Goal: Task Accomplishment & Management: Manage account settings

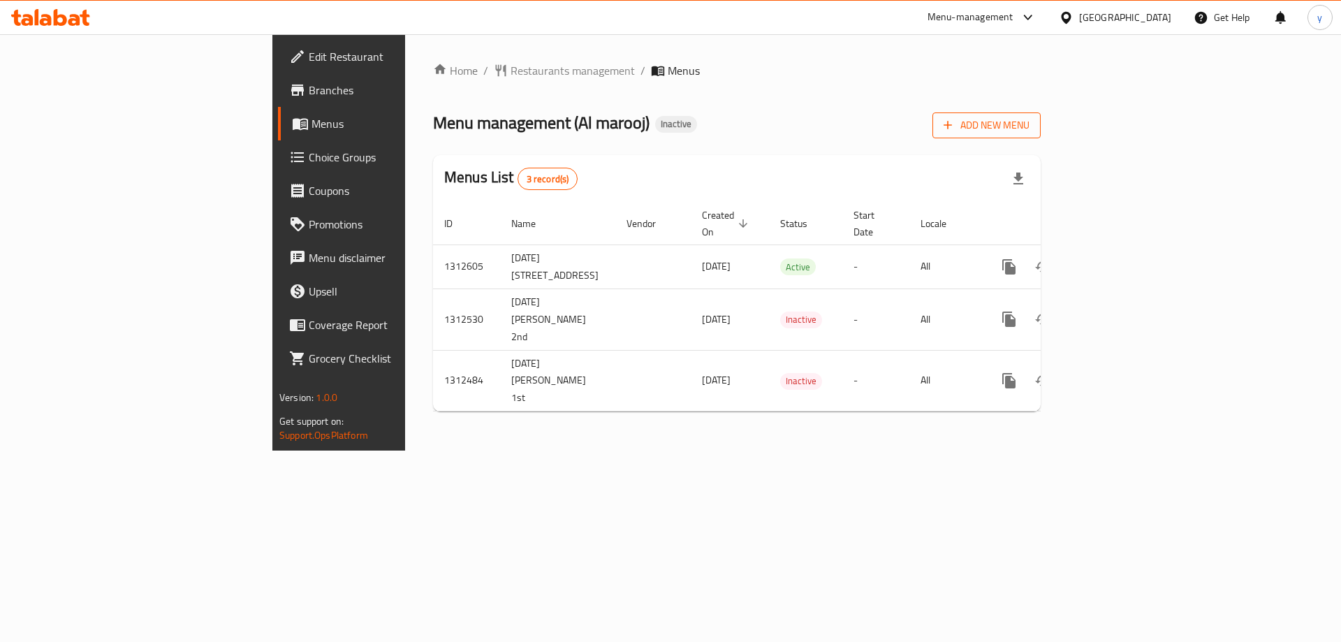
click at [1029, 127] on span "Add New Menu" at bounding box center [987, 125] width 86 height 17
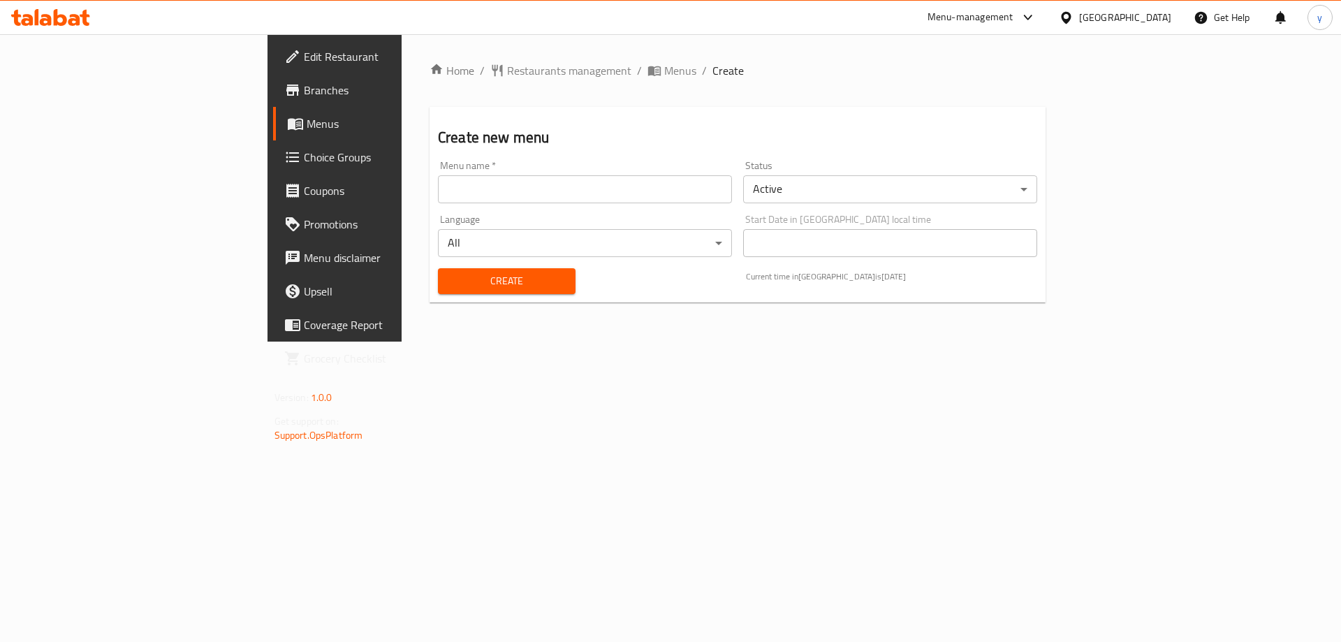
click at [558, 203] on div "Menu name   * Menu name *" at bounding box center [584, 182] width 305 height 54
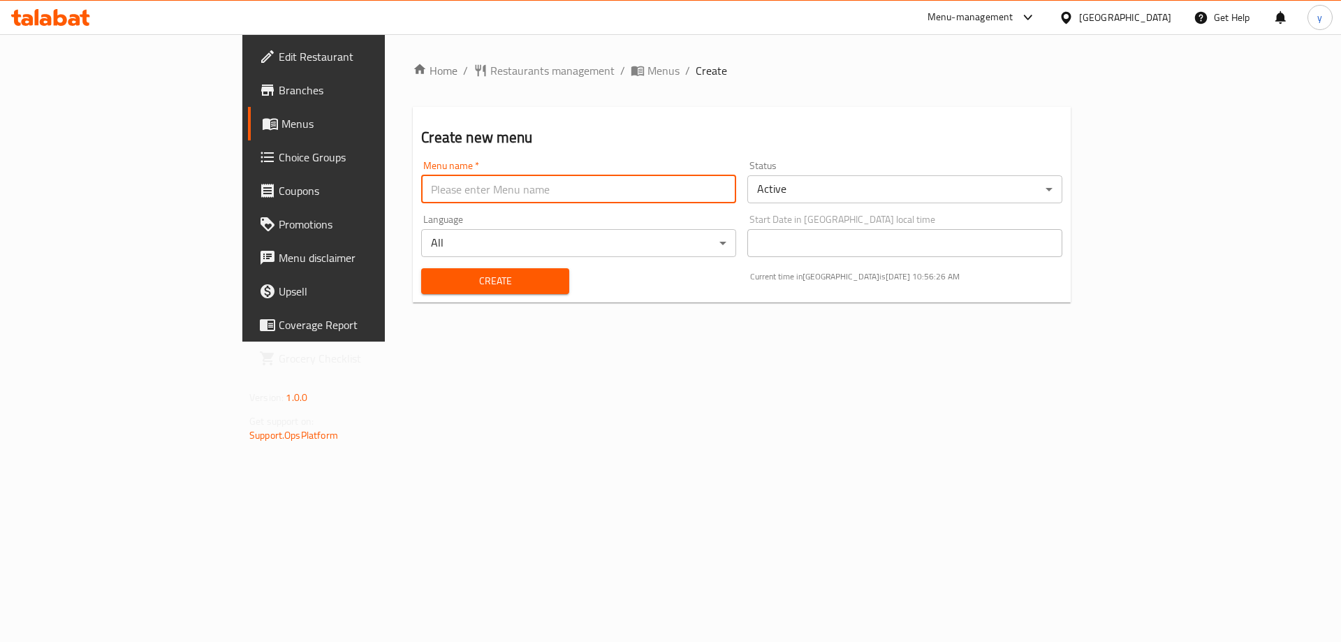
click at [571, 200] on input "text" at bounding box center [578, 189] width 315 height 28
type input "غ"
click at [421, 189] on input "y.8027 first" at bounding box center [578, 189] width 315 height 28
click at [421, 196] on input "y.8027 first" at bounding box center [578, 189] width 315 height 28
type input "Y.8027 first"
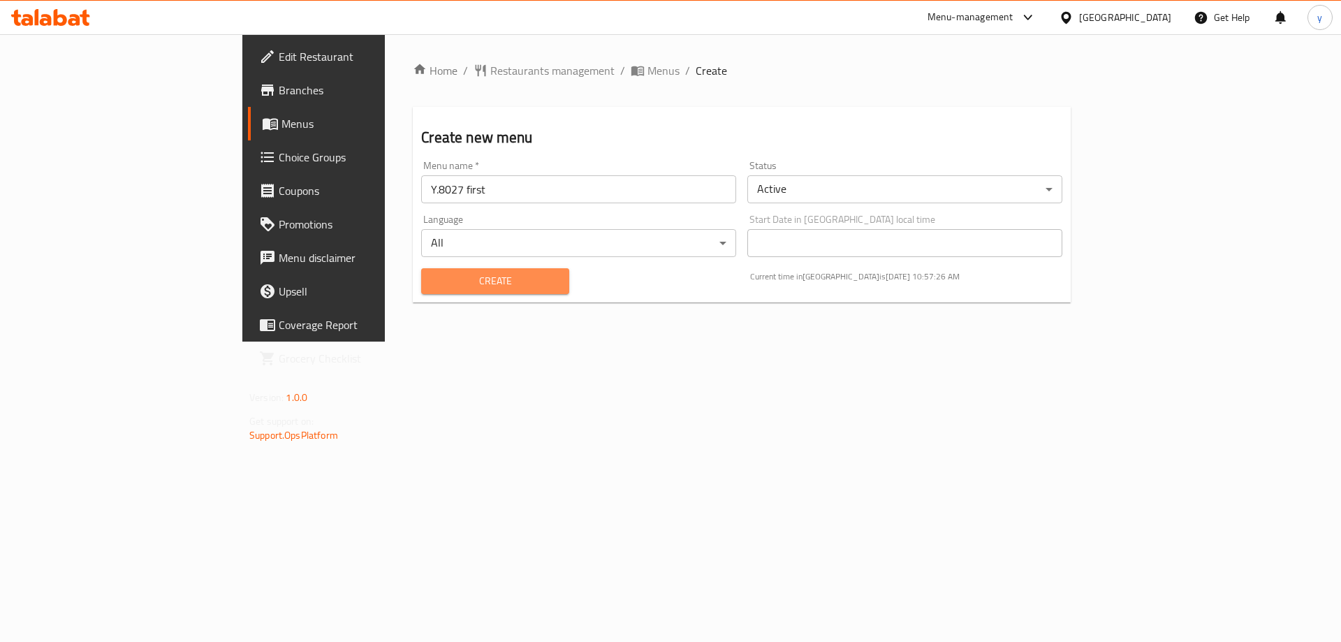
click at [432, 286] on span "Create" at bounding box center [494, 280] width 125 height 17
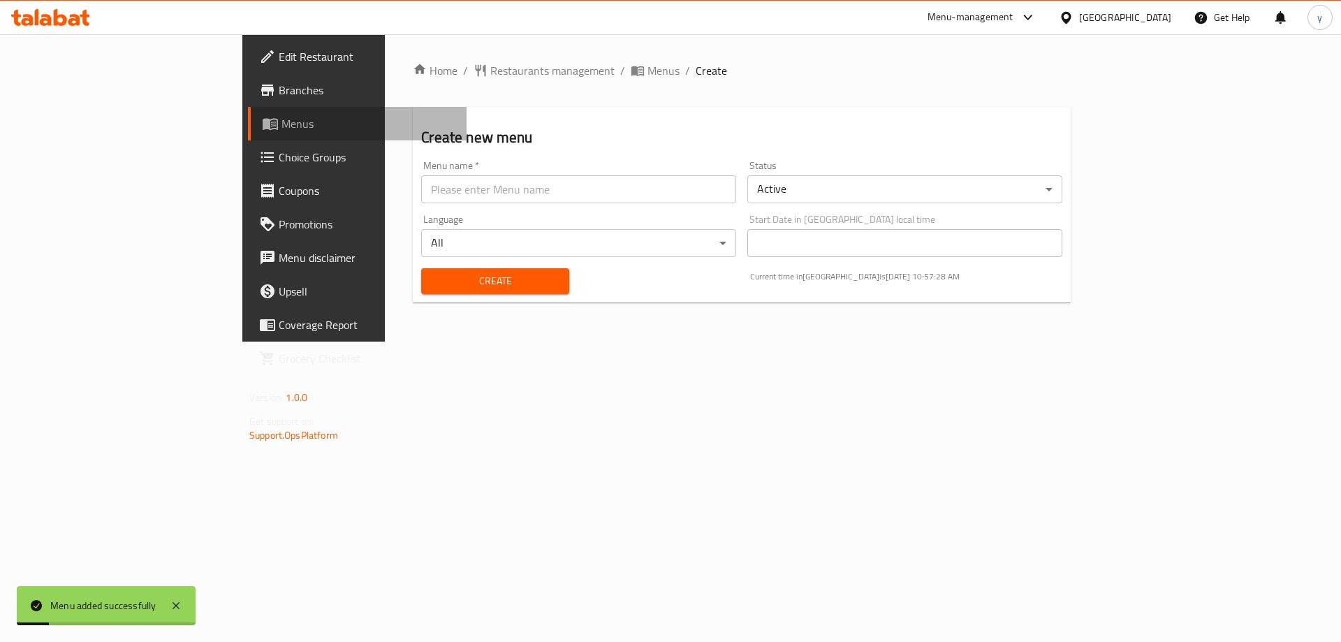
click at [281, 126] on span "Menus" at bounding box center [368, 123] width 174 height 17
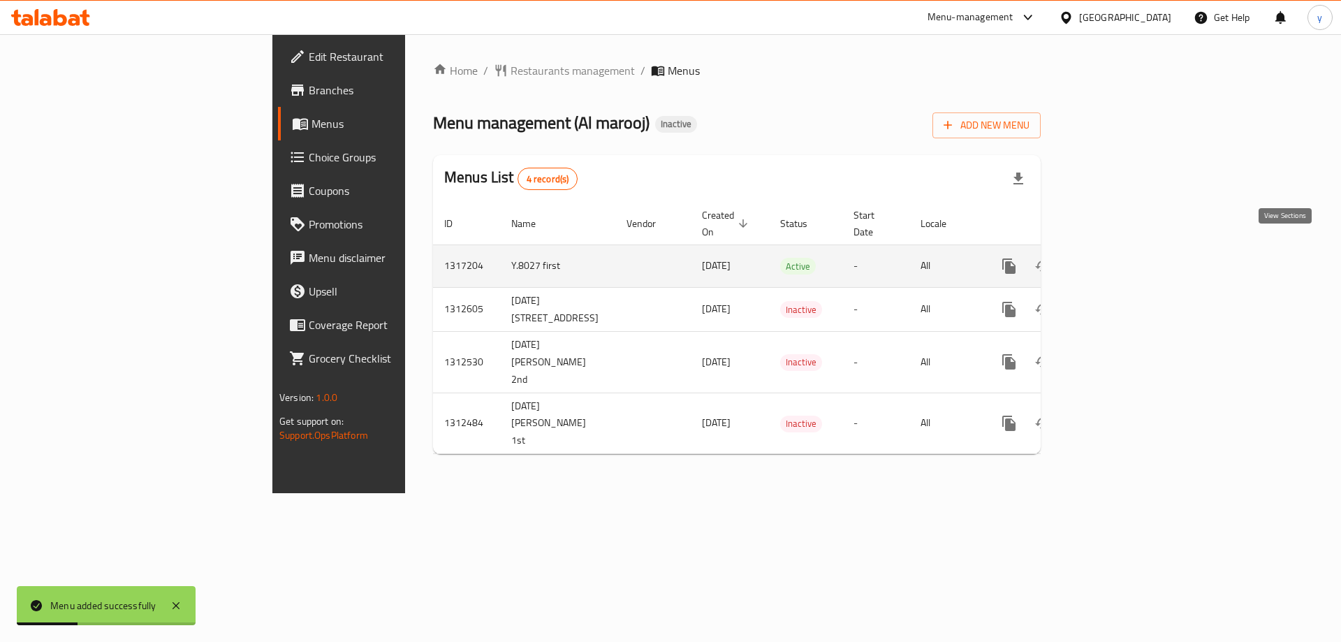
click at [1116, 260] on icon "enhanced table" at bounding box center [1109, 266] width 13 height 13
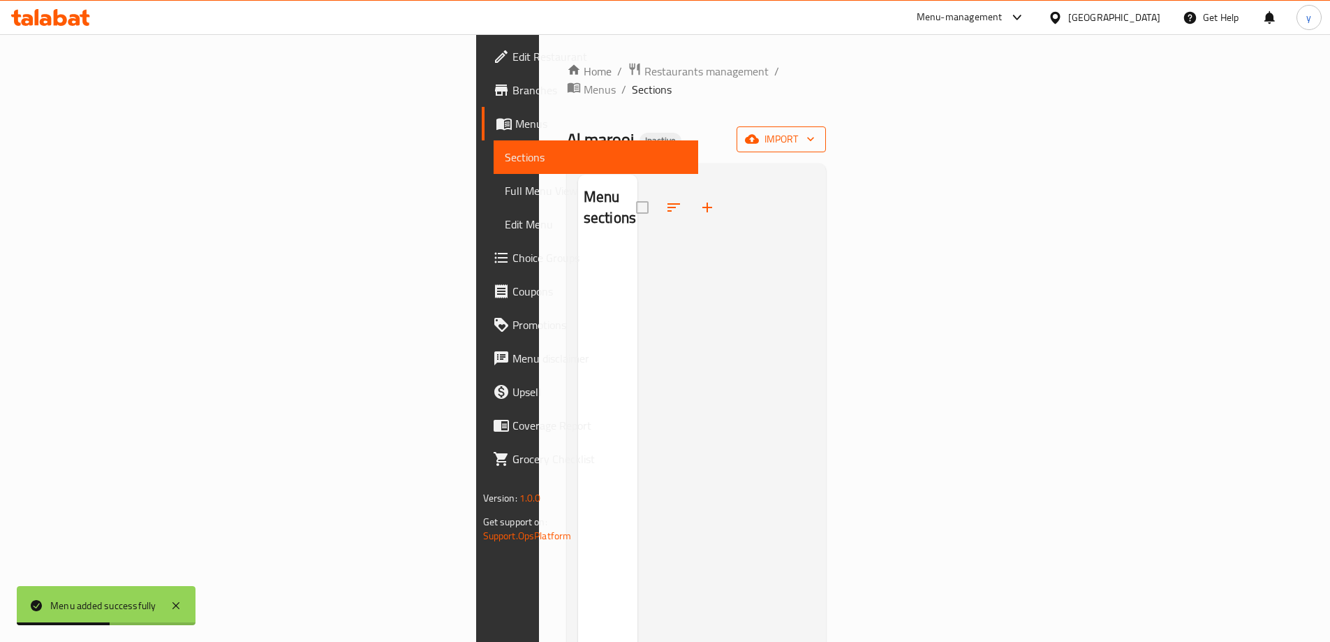
click at [815, 131] on span "import" at bounding box center [781, 139] width 67 height 17
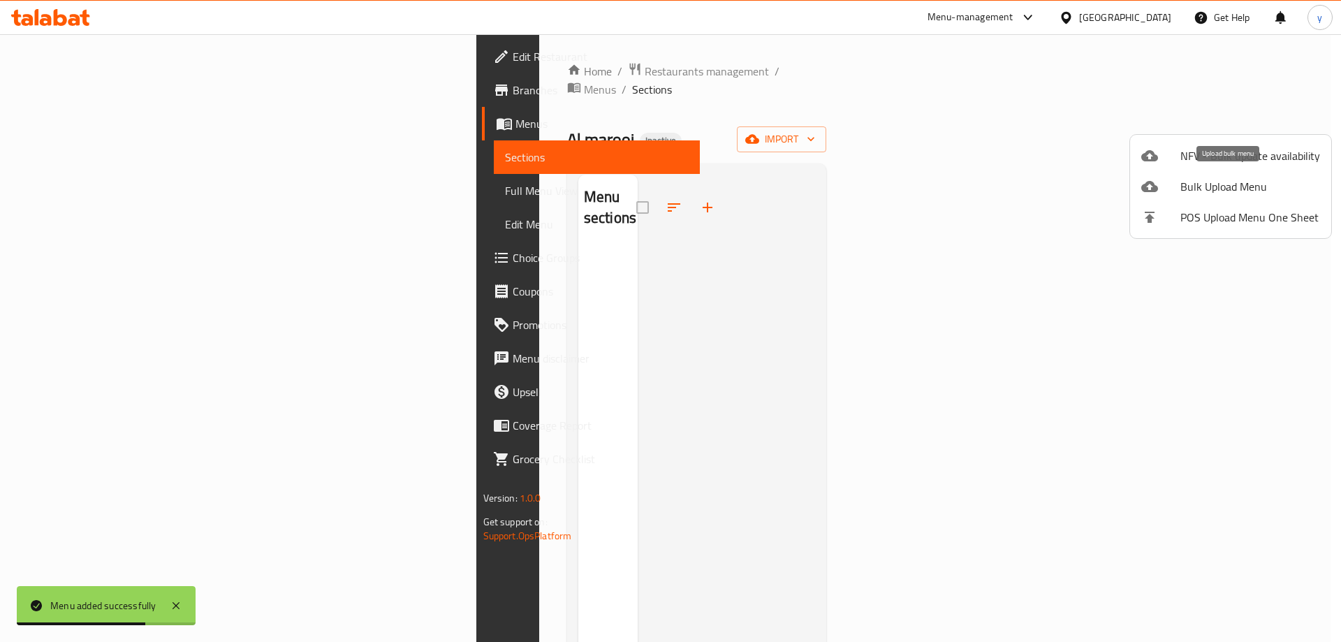
click at [1208, 191] on span "Bulk Upload Menu" at bounding box center [1250, 186] width 140 height 17
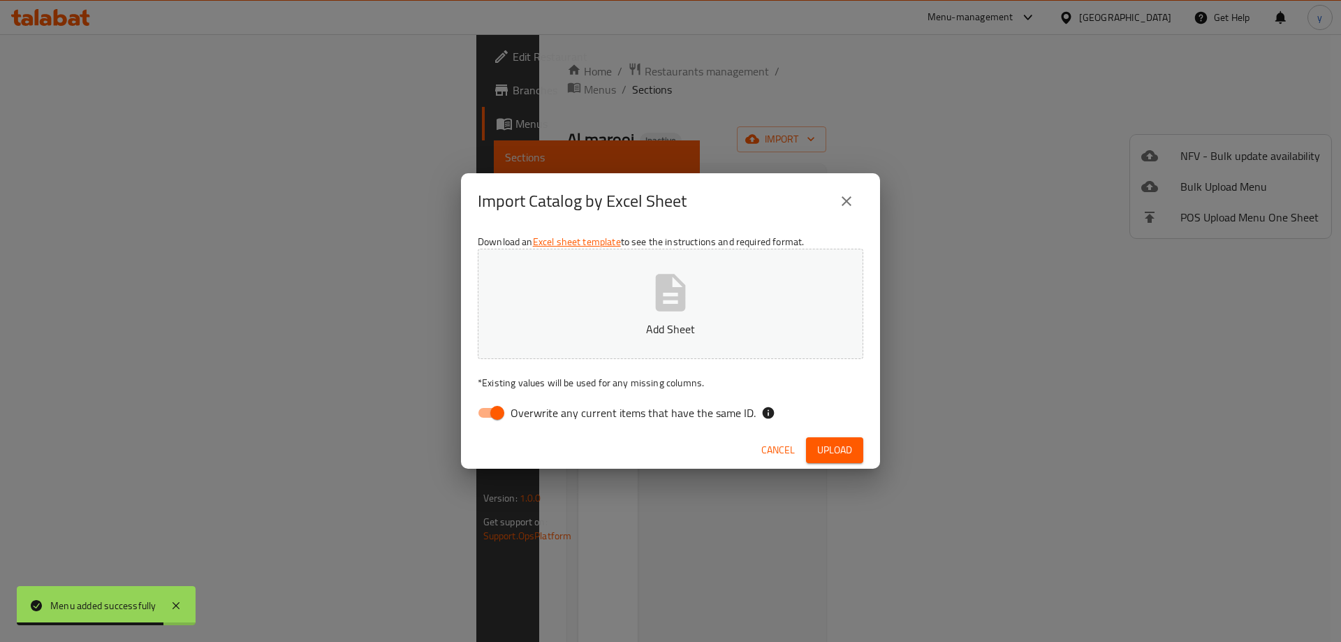
click at [494, 410] on input "Overwrite any current items that have the same ID." at bounding box center [497, 412] width 80 height 27
checkbox input "false"
click at [605, 329] on p "Add Sheet" at bounding box center [670, 329] width 342 height 17
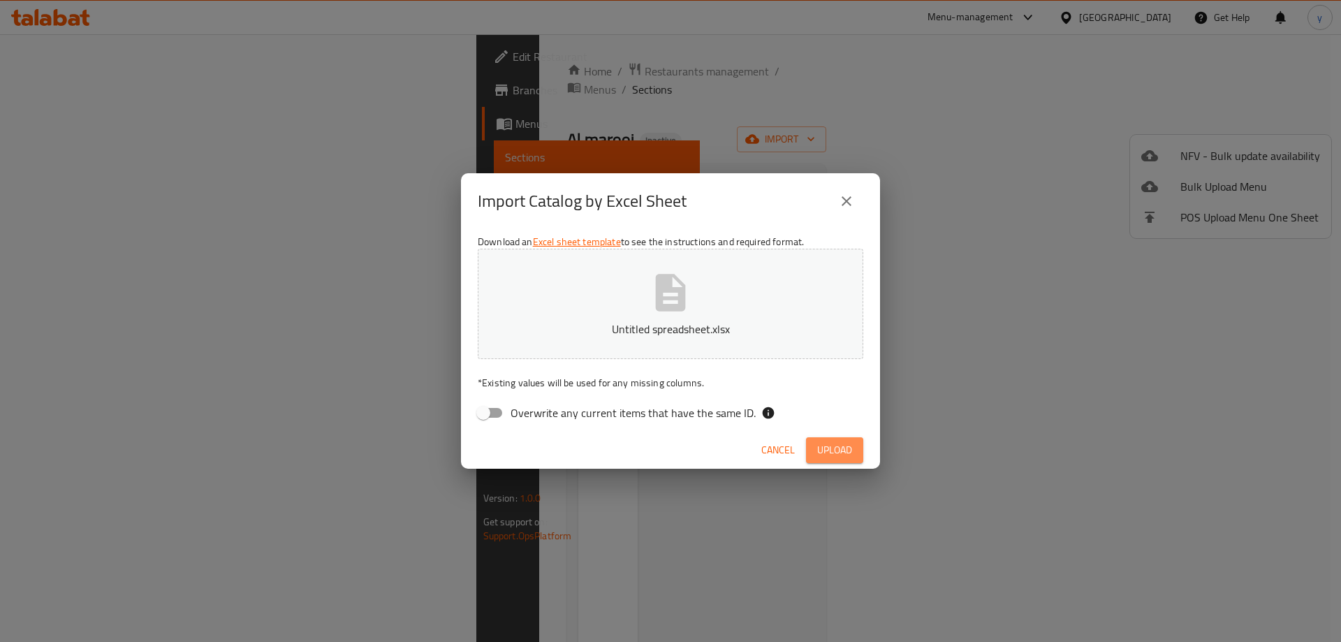
click at [845, 452] on span "Upload" at bounding box center [834, 449] width 35 height 17
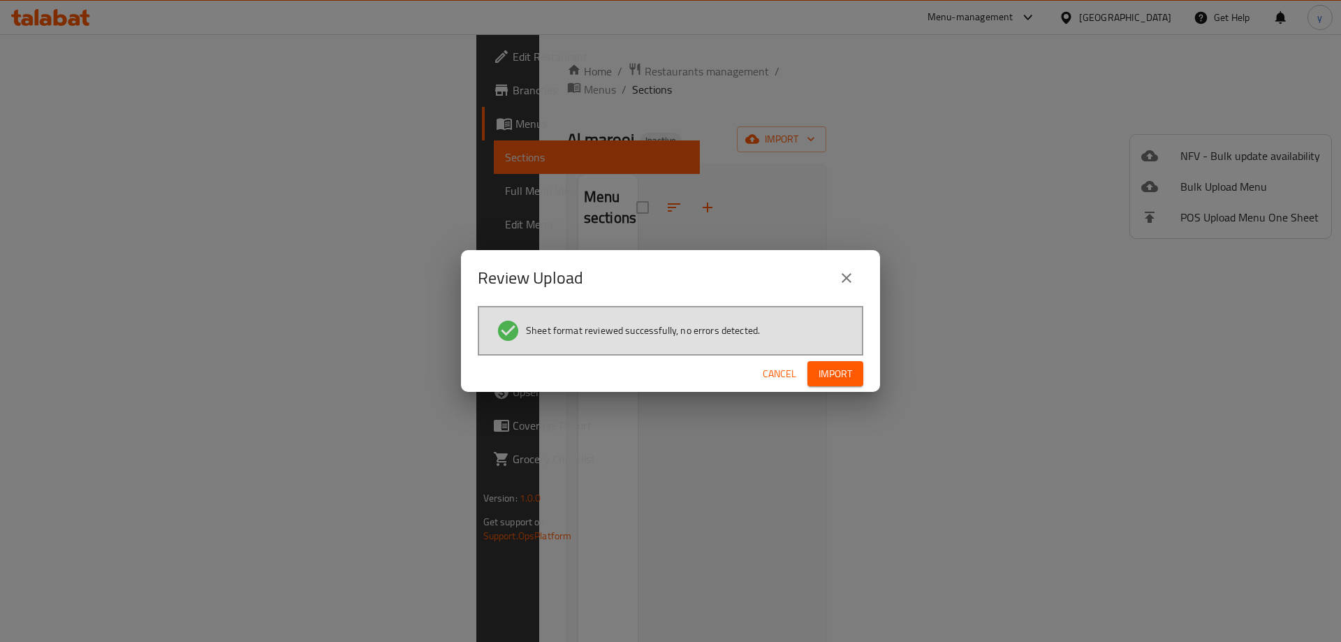
click at [845, 372] on span "Import" at bounding box center [836, 373] width 34 height 17
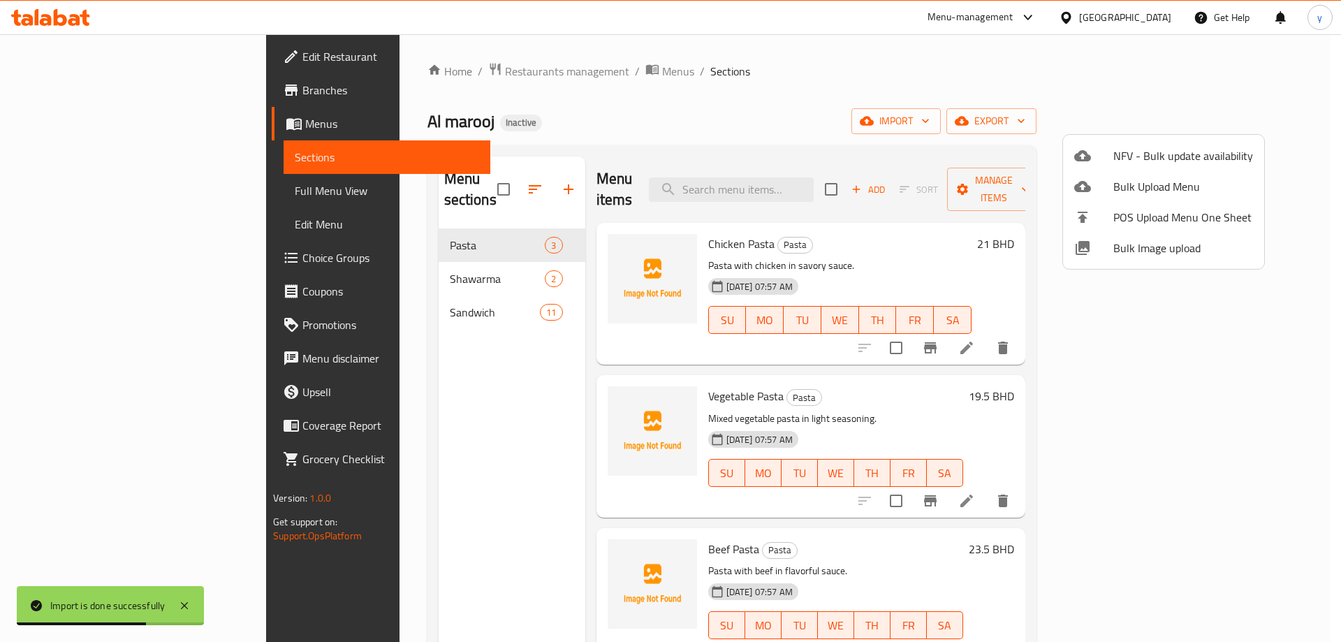
click at [923, 117] on div at bounding box center [670, 321] width 1341 height 642
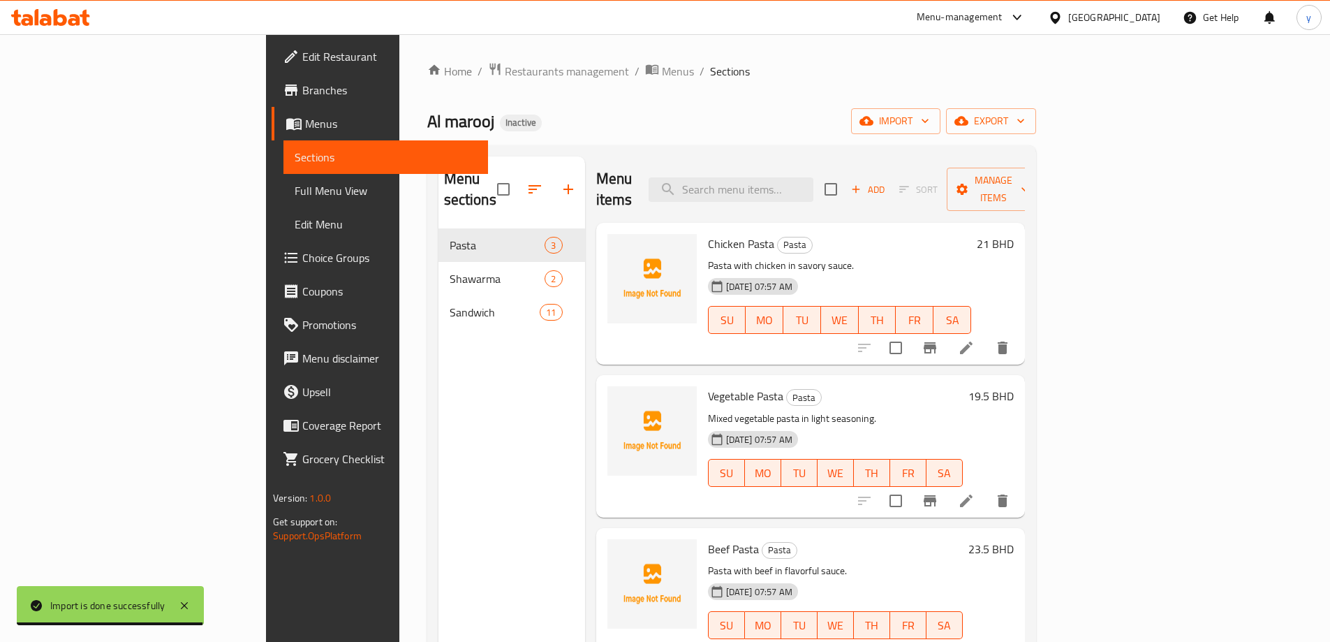
click at [295, 190] on span "Full Menu View" at bounding box center [386, 190] width 182 height 17
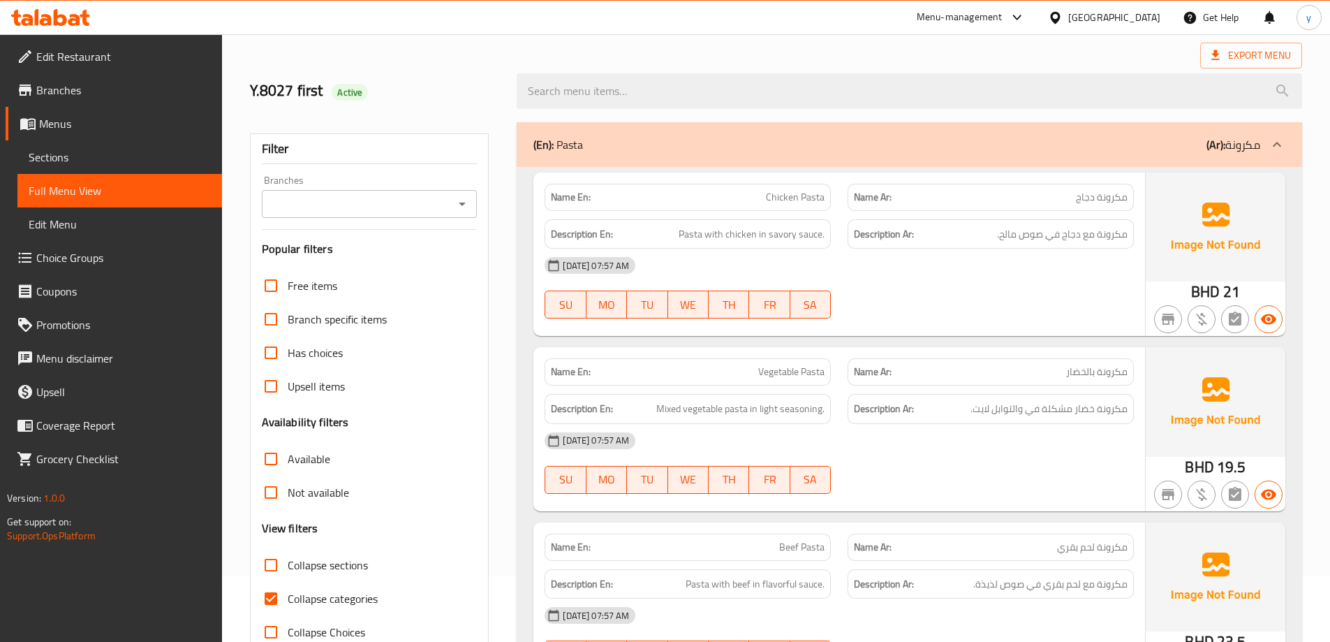
scroll to position [210, 0]
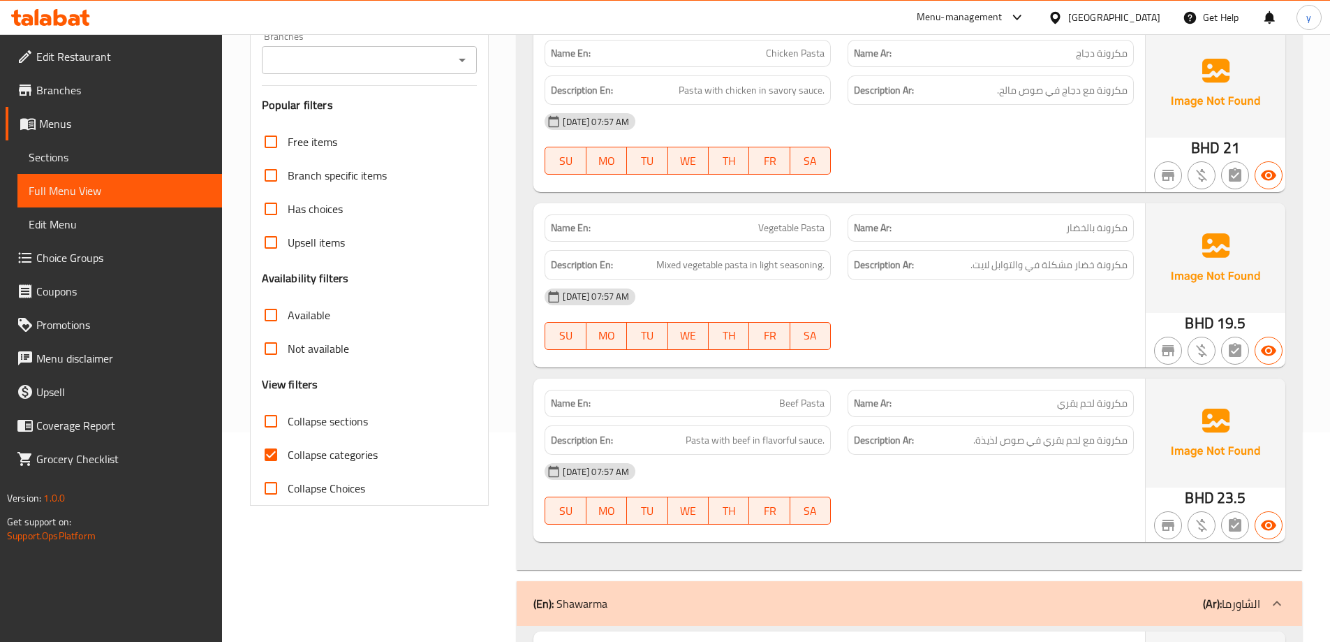
click at [321, 449] on span "Collapse categories" at bounding box center [333, 454] width 90 height 17
click at [288, 449] on input "Collapse categories" at bounding box center [271, 455] width 34 height 34
checkbox input "false"
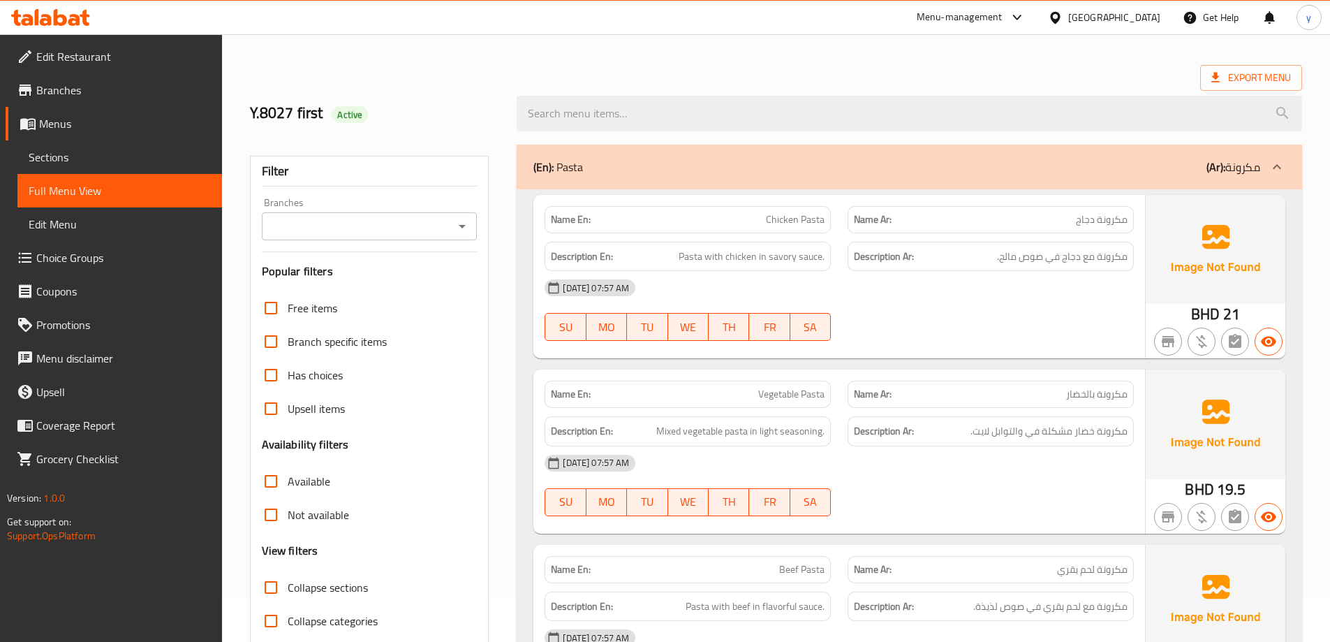
scroll to position [0, 0]
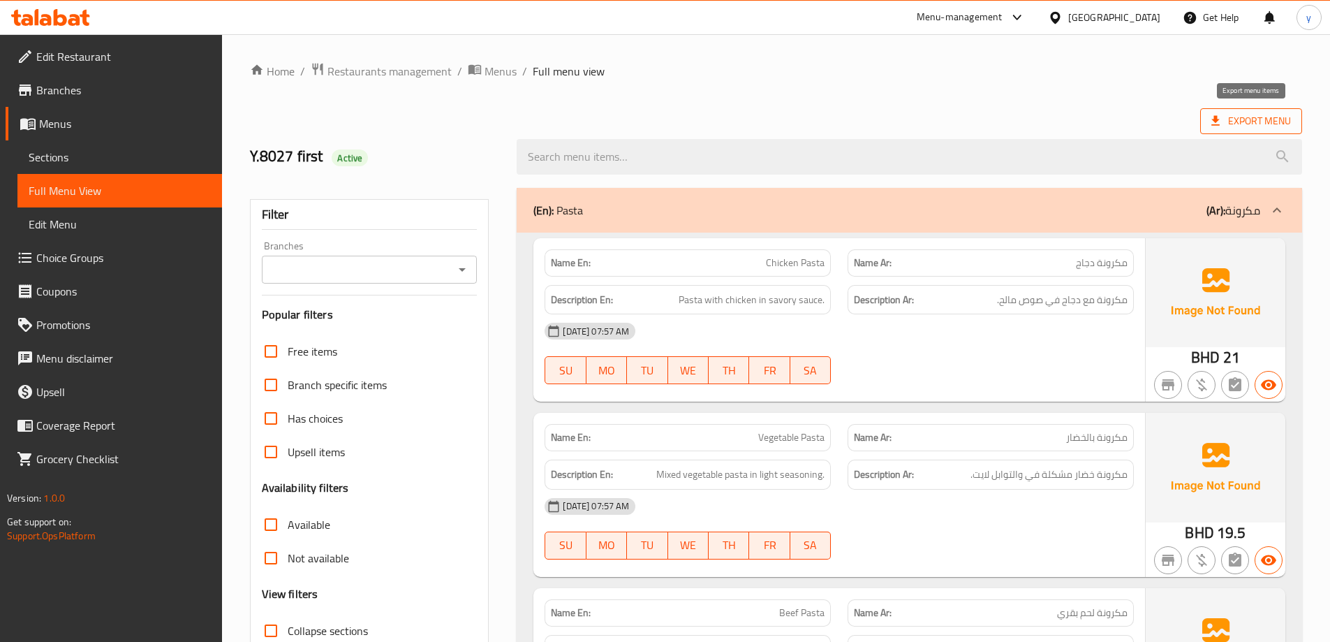
click at [1226, 124] on span "Export Menu" at bounding box center [1252, 120] width 80 height 17
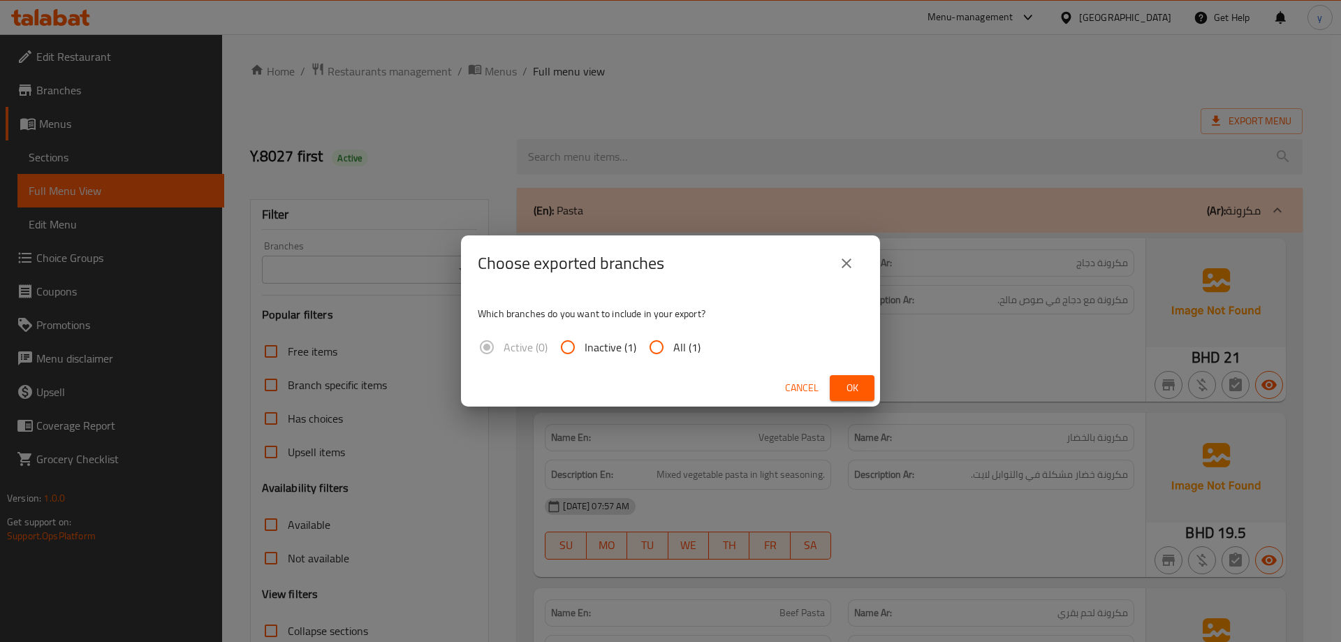
click at [680, 355] on span "All (1)" at bounding box center [686, 347] width 27 height 17
click at [673, 357] on input "All (1)" at bounding box center [657, 347] width 34 height 34
radio input "true"
click at [862, 396] on span "Ok" at bounding box center [852, 387] width 22 height 17
